Goal: Subscribe to service/newsletter

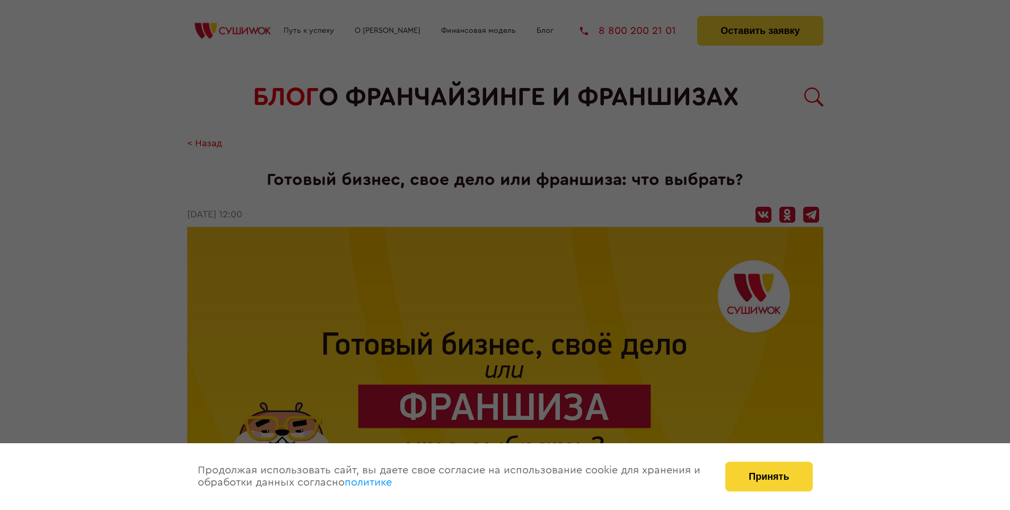
scroll to position [1721, 0]
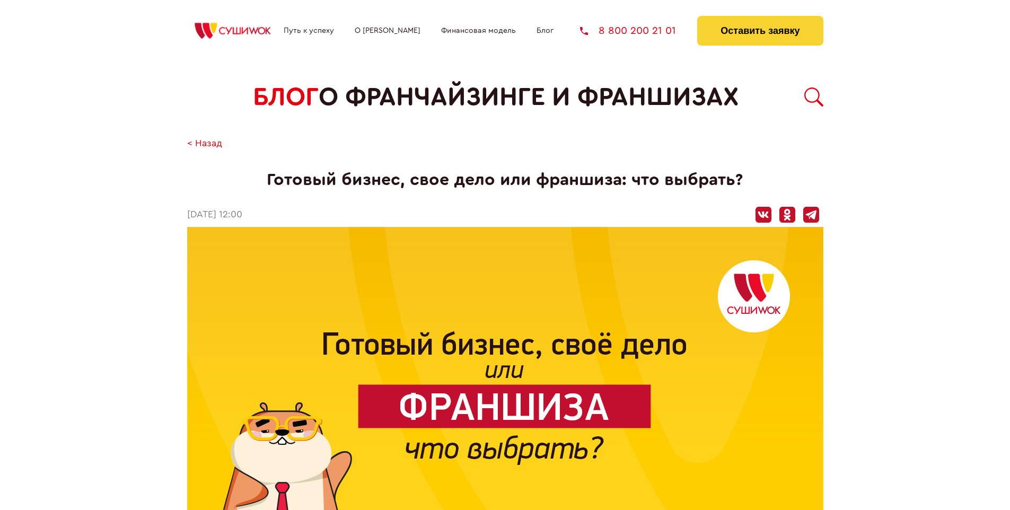
scroll to position [1721, 0]
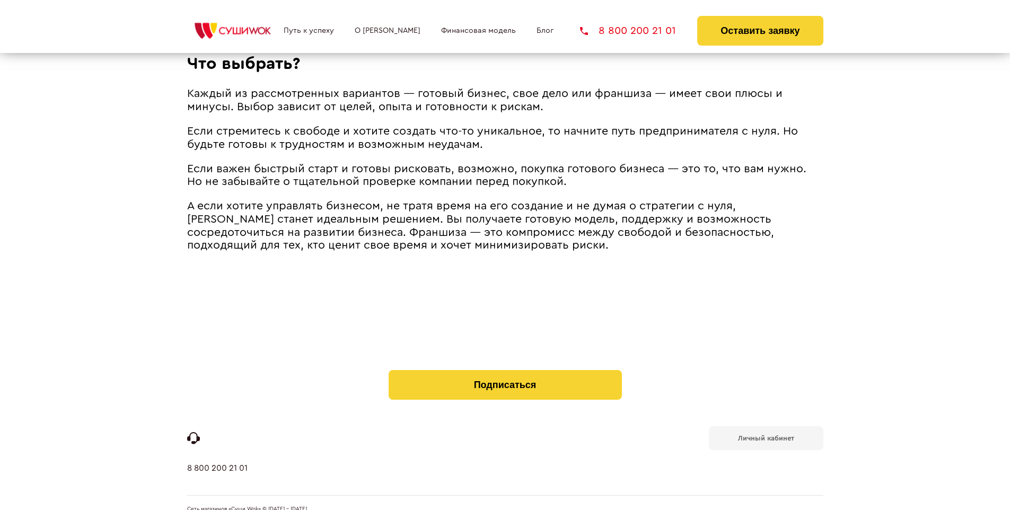
click at [765, 435] on b "Личный кабинет" at bounding box center [766, 438] width 56 height 7
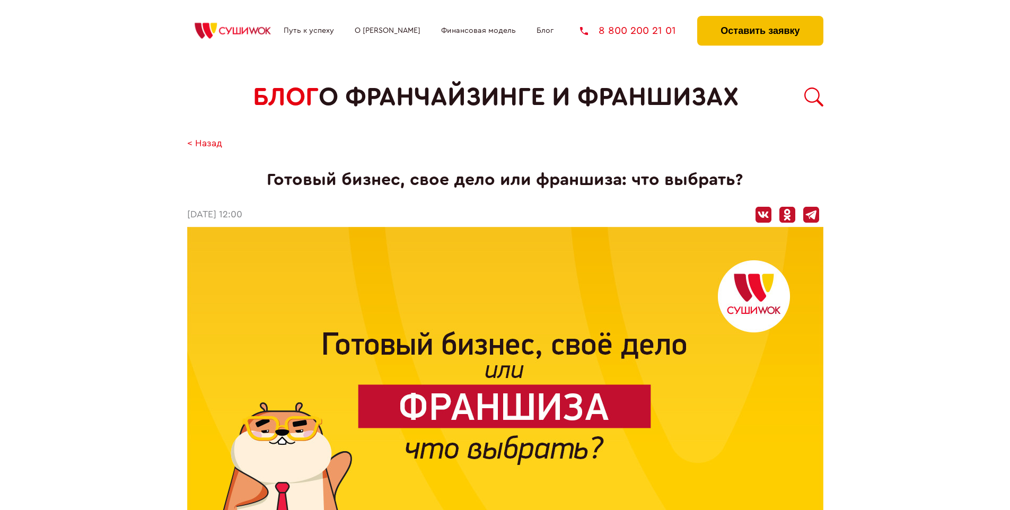
click at [760, 19] on button "Оставить заявку" at bounding box center [760, 31] width 126 height 30
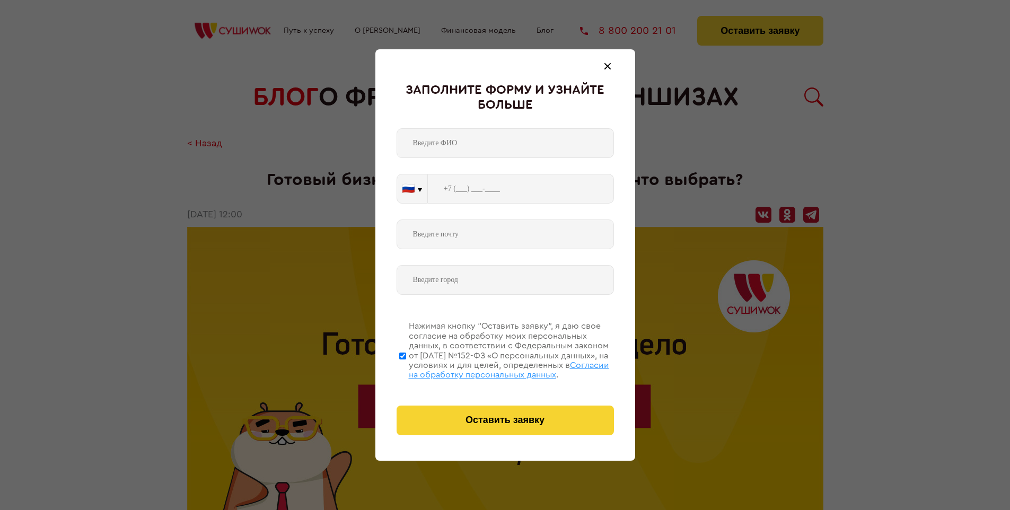
click at [491, 368] on span "Согласии на обработку персональных данных" at bounding box center [509, 370] width 200 height 18
click at [406, 368] on input "Нажимая кнопку “Оставить заявку”, я даю свое согласие на обработку моих персона…" at bounding box center [402, 355] width 7 height 85
checkbox input "false"
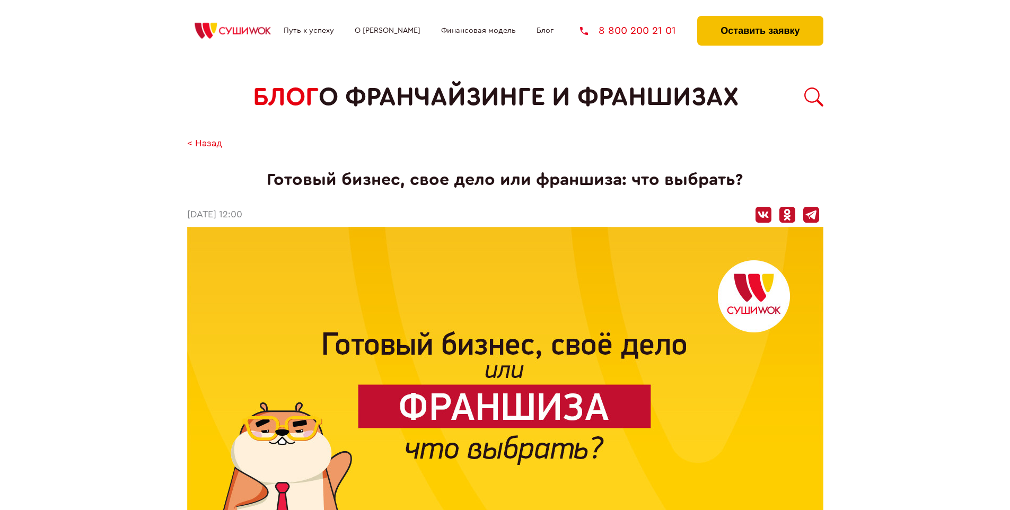
click at [760, 19] on button "Оставить заявку" at bounding box center [760, 31] width 126 height 30
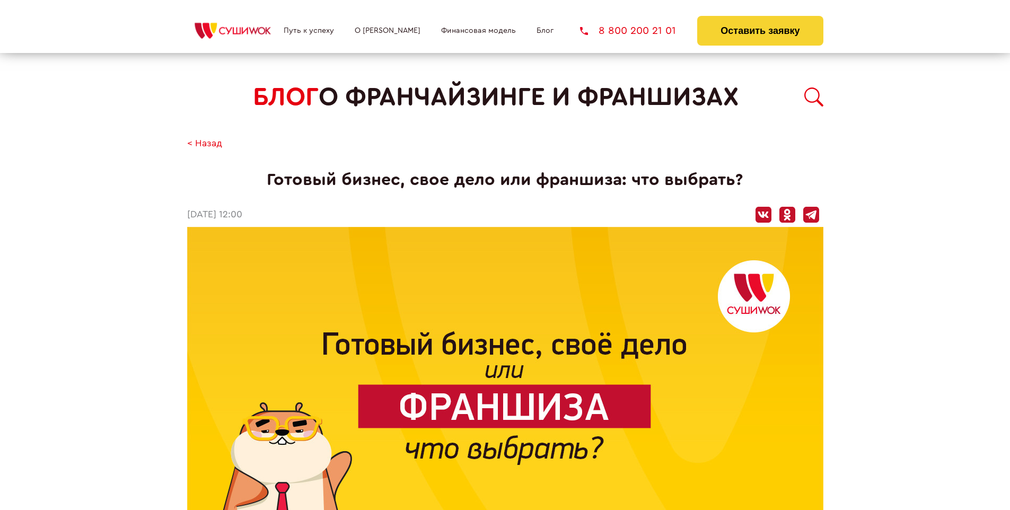
scroll to position [1721, 0]
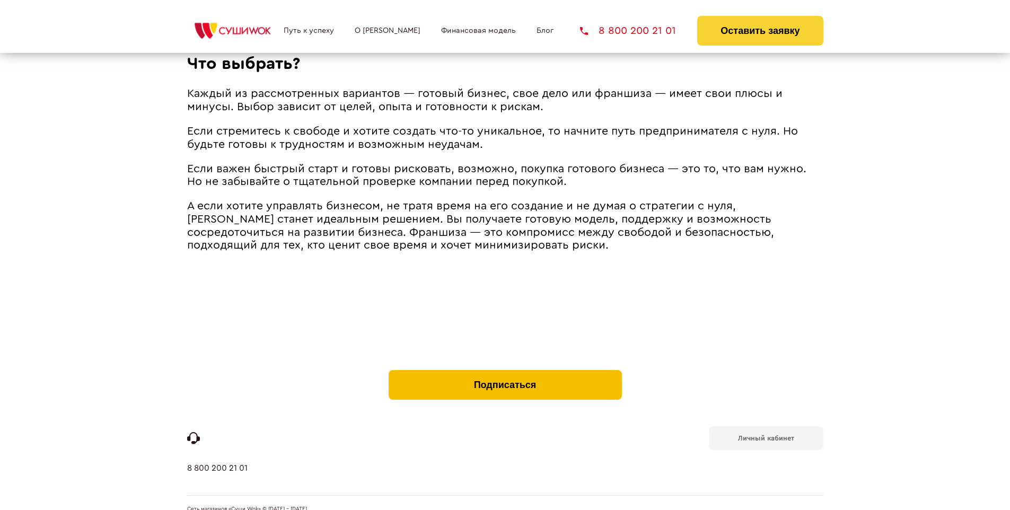
click at [505, 370] on button "Подписаться" at bounding box center [505, 385] width 233 height 30
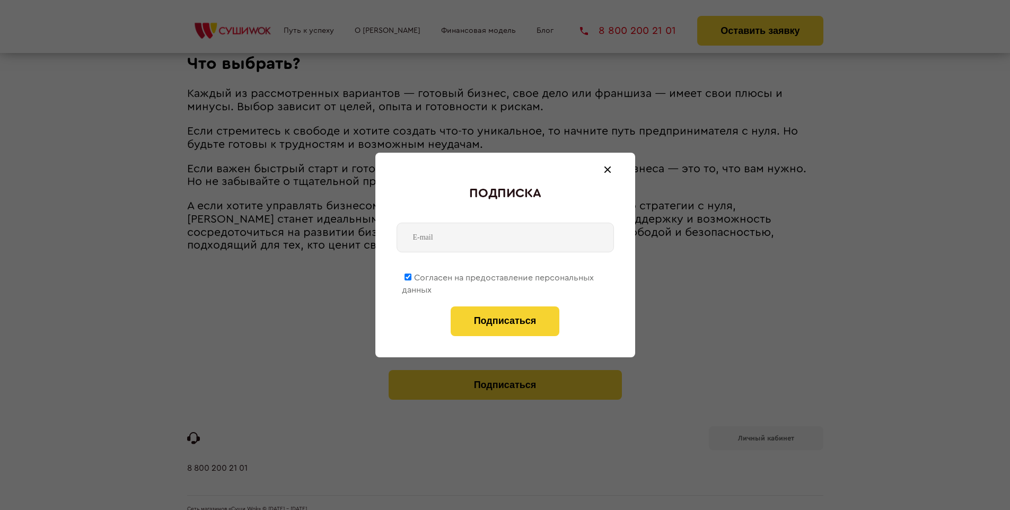
click at [498, 276] on span "Согласен на предоставление персональных данных" at bounding box center [498, 284] width 192 height 21
click at [411, 276] on input "Согласен на предоставление персональных данных" at bounding box center [407, 277] width 7 height 7
checkbox input "false"
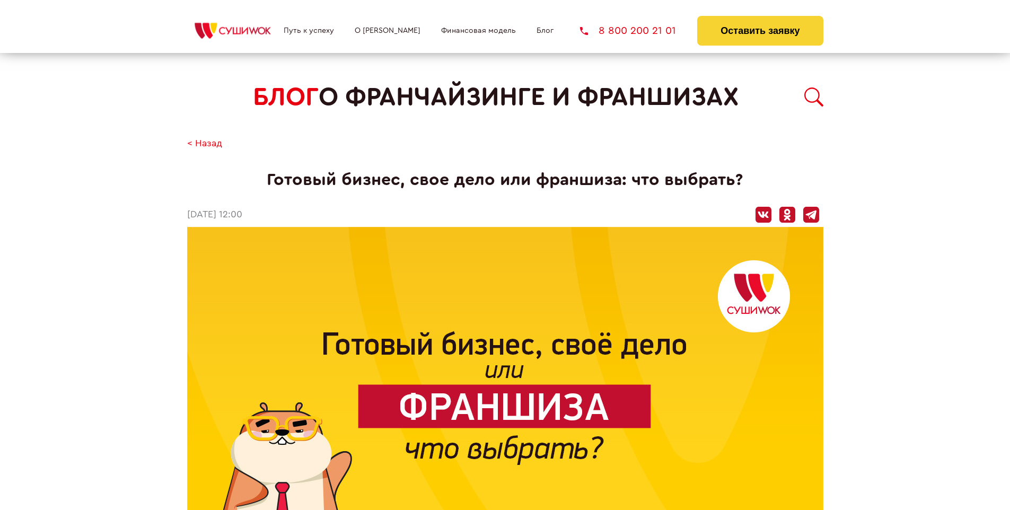
scroll to position [1721, 0]
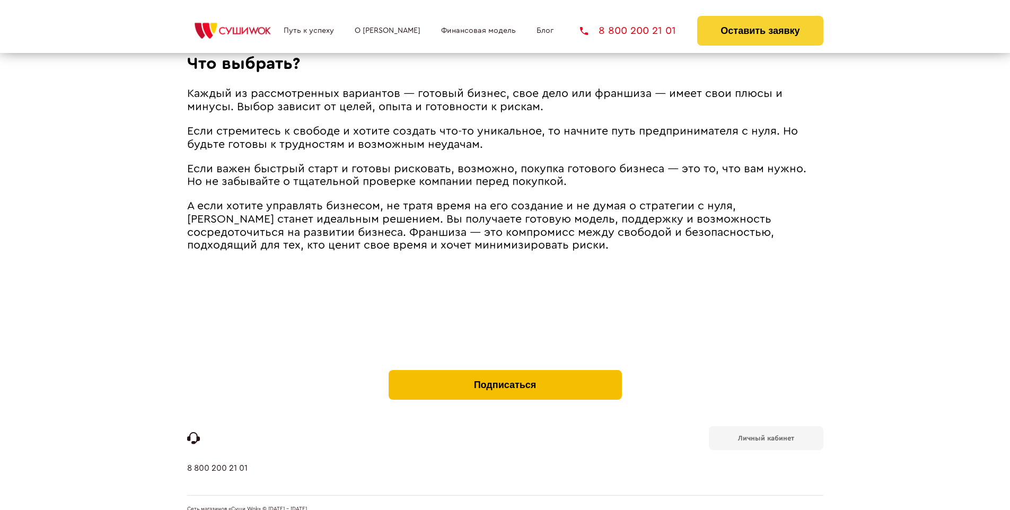
click at [505, 370] on button "Подписаться" at bounding box center [505, 385] width 233 height 30
